Goal: Check status: Check status

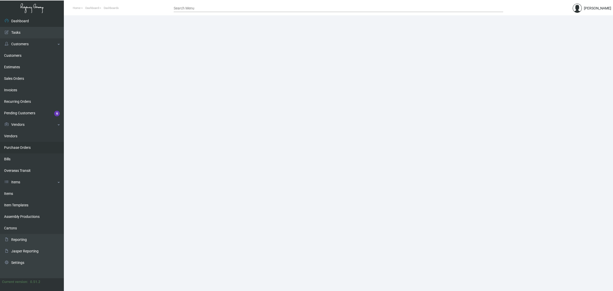
click at [32, 147] on link "Purchase Orders" at bounding box center [32, 147] width 64 height 11
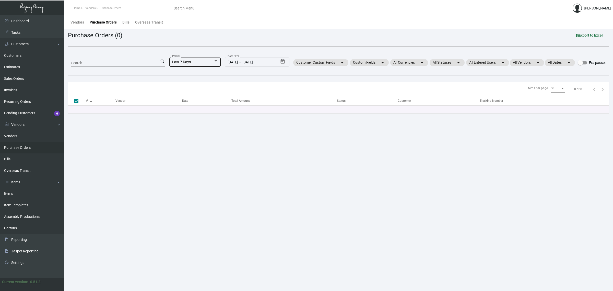
click at [183, 63] on span "Last 7 Days" at bounding box center [181, 62] width 19 height 4
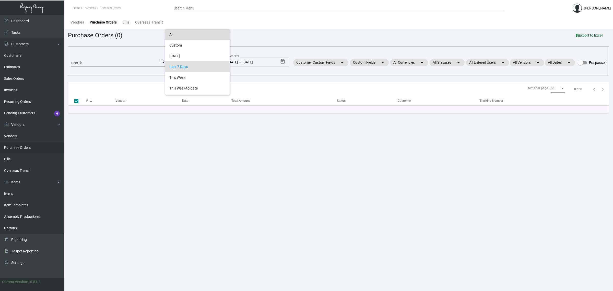
click at [179, 35] on span "All" at bounding box center [197, 34] width 56 height 11
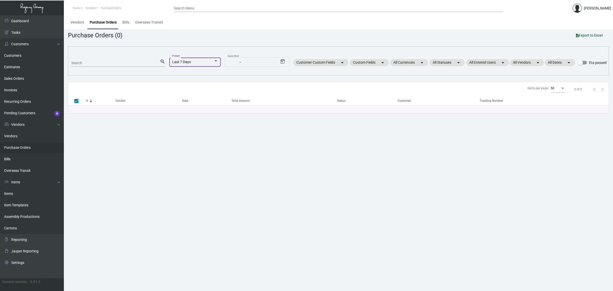
checkbox input "false"
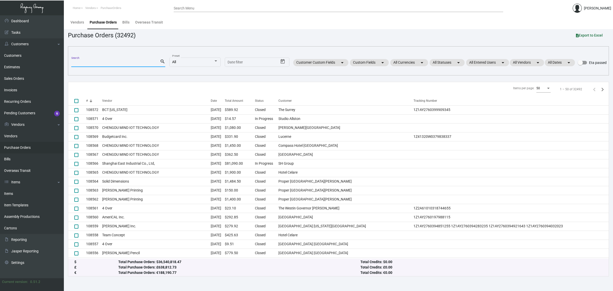
click at [126, 63] on input "Search" at bounding box center [115, 63] width 89 height 4
paste input "106352"
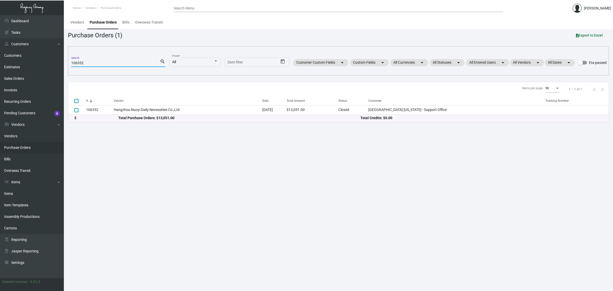
type input "106352"
